Goal: Information Seeking & Learning: Learn about a topic

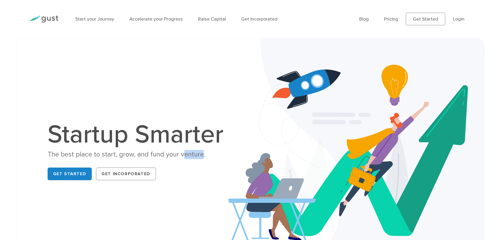
drag, startPoint x: 185, startPoint y: 152, endPoint x: 200, endPoint y: 151, distance: 15.8
click at [200, 151] on div "The best place to start, grow, and fund your venture." at bounding box center [138, 154] width 181 height 9
click at [202, 155] on div "The best place to start, grow, and fund your venture." at bounding box center [138, 154] width 181 height 9
drag, startPoint x: 202, startPoint y: 155, endPoint x: 177, endPoint y: 151, distance: 25.3
click at [177, 151] on div "The best place to start, grow, and fund your venture." at bounding box center [138, 154] width 181 height 9
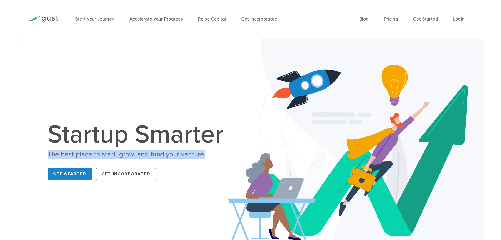
drag, startPoint x: 48, startPoint y: 154, endPoint x: 209, endPoint y: 157, distance: 161.0
click at [209, 157] on div "The best place to start, grow, and fund your venture." at bounding box center [138, 154] width 181 height 9
click at [460, 20] on link "Login" at bounding box center [459, 19] width 12 height 6
click at [84, 19] on link "Start your Journey" at bounding box center [94, 19] width 39 height 6
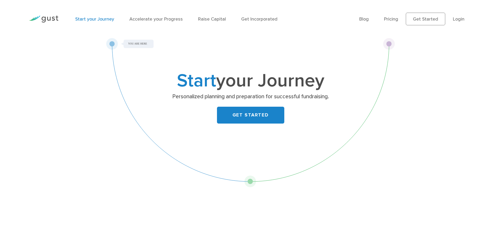
click at [326, 97] on p "Personalized planning and preparation for successful fundraising." at bounding box center [251, 96] width 204 height 7
click at [207, 19] on link "Raise Capital" at bounding box center [212, 19] width 28 height 6
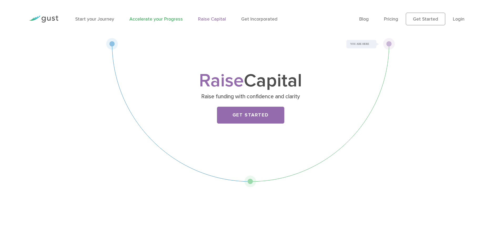
click at [165, 18] on link "Accelerate your Progress" at bounding box center [155, 19] width 53 height 6
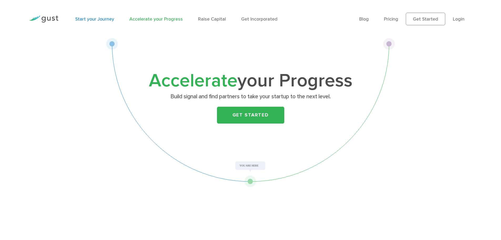
click at [96, 18] on link "Start your Journey" at bounding box center [94, 19] width 39 height 6
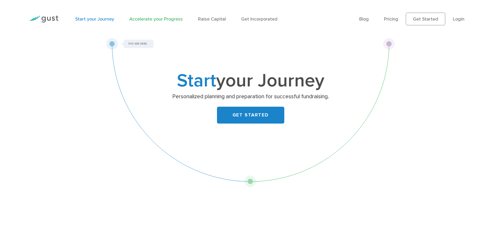
click at [150, 19] on link "Accelerate your Progress" at bounding box center [155, 19] width 53 height 6
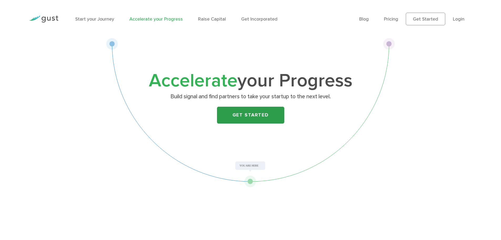
click at [242, 115] on link "Get Started" at bounding box center [250, 115] width 67 height 17
